Goal: Information Seeking & Learning: Check status

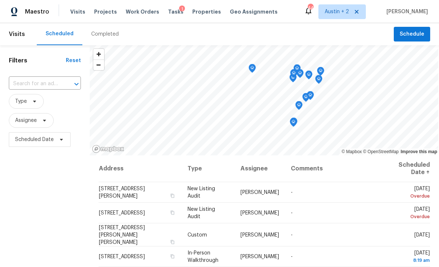
click at [199, 14] on span "Properties" at bounding box center [206, 11] width 29 height 7
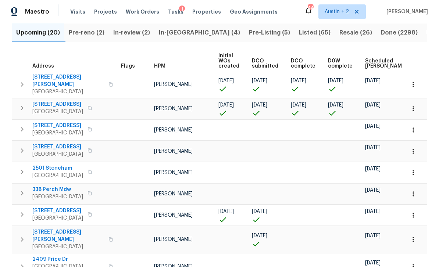
click at [249, 37] on span "Pre-Listing (5)" at bounding box center [269, 33] width 41 height 10
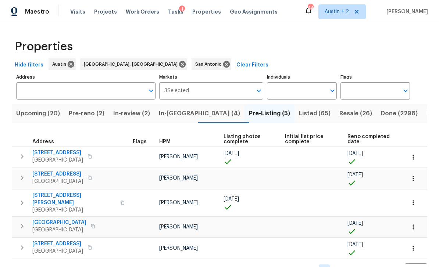
scroll to position [16, 0]
click at [299, 108] on span "Listed (65)" at bounding box center [315, 113] width 32 height 10
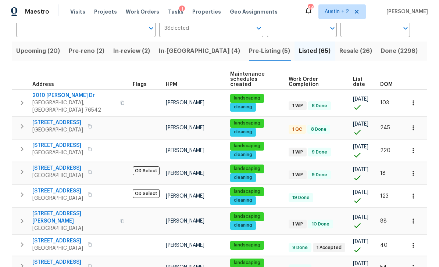
scroll to position [61, 0]
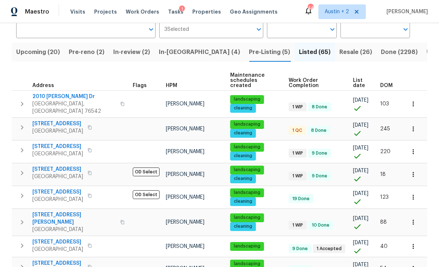
click at [47, 120] on span "[STREET_ADDRESS]" at bounding box center [57, 123] width 51 height 7
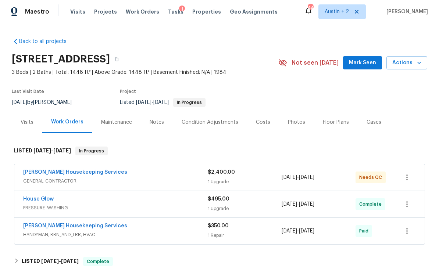
click at [362, 62] on span "Mark Seen" at bounding box center [362, 62] width 27 height 9
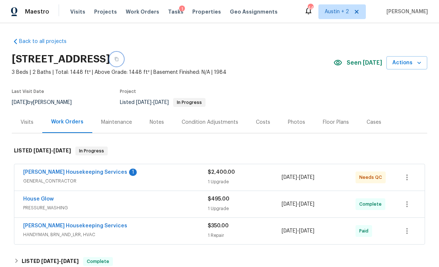
click at [119, 59] on icon "button" at bounding box center [116, 59] width 4 height 4
click at [202, 14] on span "Properties" at bounding box center [206, 11] width 29 height 7
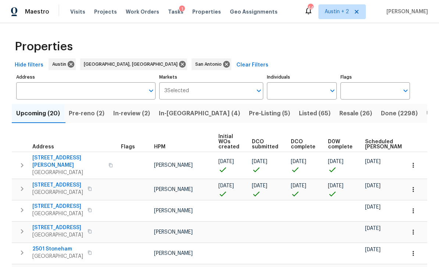
click at [299, 116] on span "Listed (65)" at bounding box center [315, 113] width 32 height 10
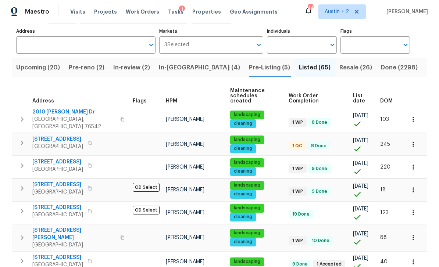
scroll to position [42, 0]
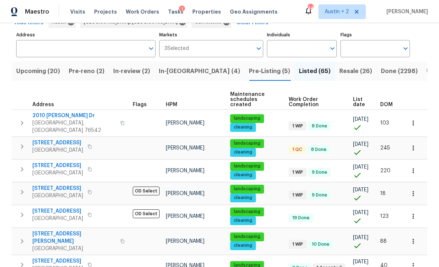
click at [388, 102] on span "DOM" at bounding box center [386, 104] width 12 height 5
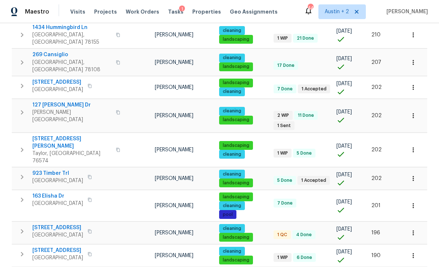
scroll to position [24, 0]
click at [87, 252] on icon "button" at bounding box center [89, 254] width 4 height 4
click at [89, 253] on icon "button" at bounding box center [90, 255] width 4 height 4
